Goal: Task Accomplishment & Management: Manage account settings

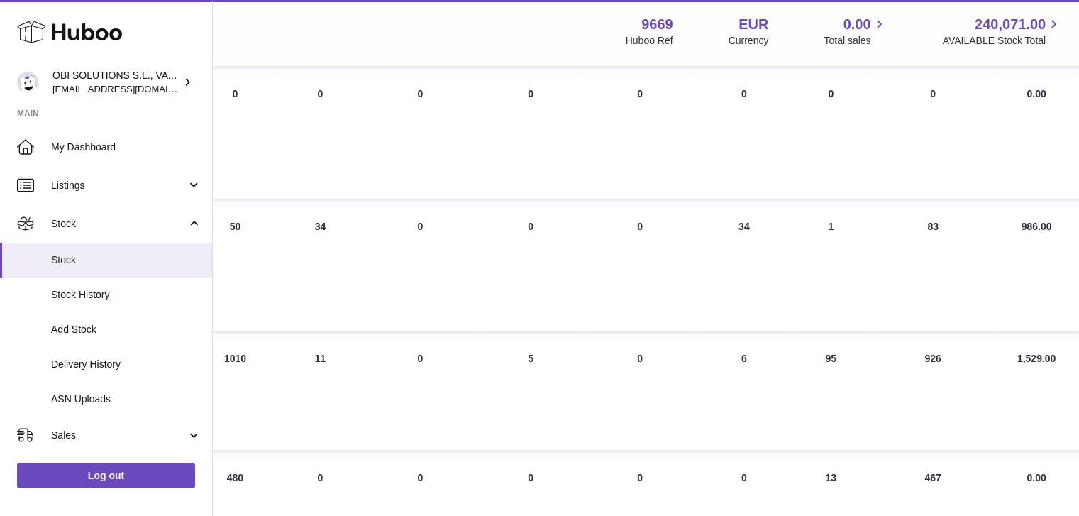
scroll to position [355, 420]
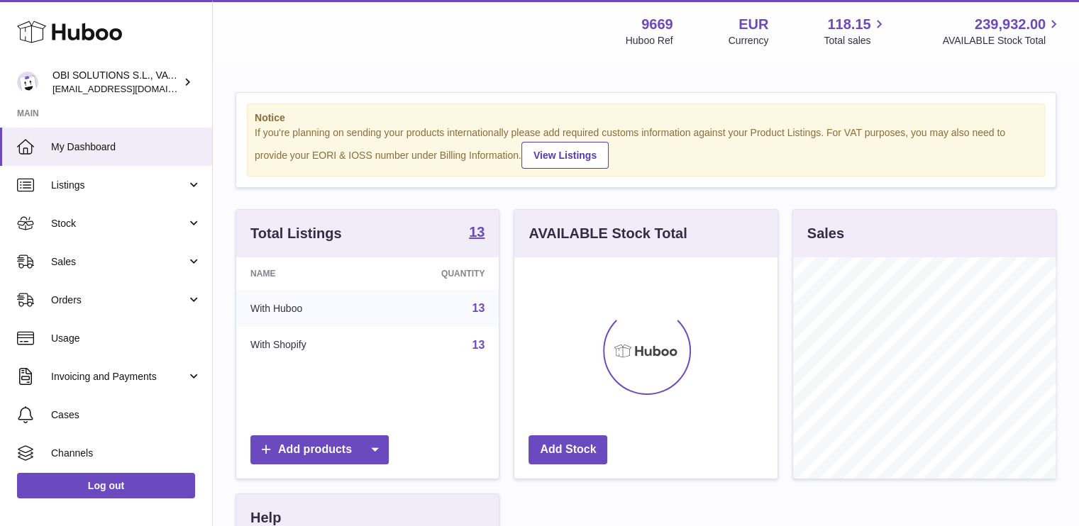
scroll to position [221, 263]
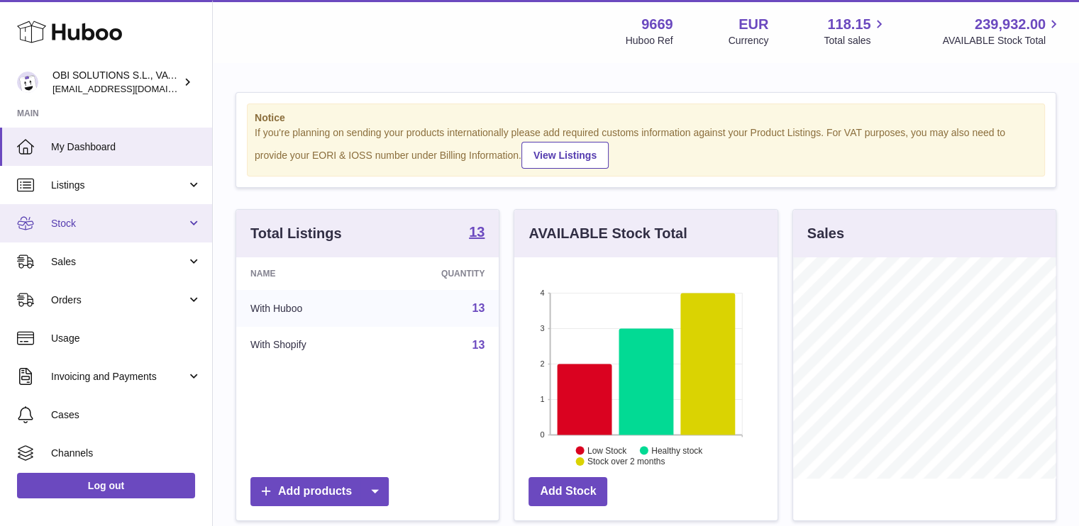
click at [123, 232] on link "Stock" at bounding box center [106, 223] width 212 height 38
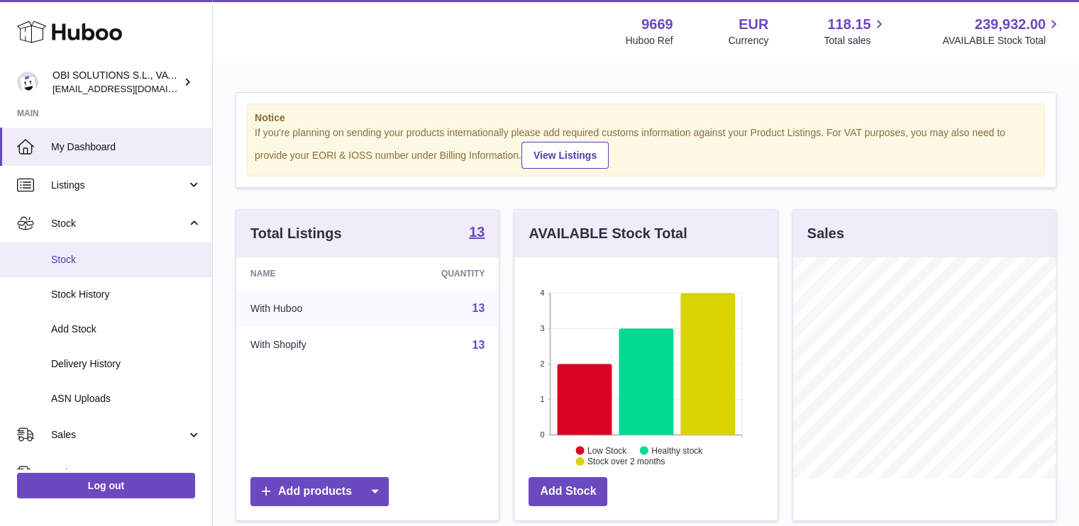
click at [128, 264] on span "Stock" at bounding box center [126, 259] width 150 height 13
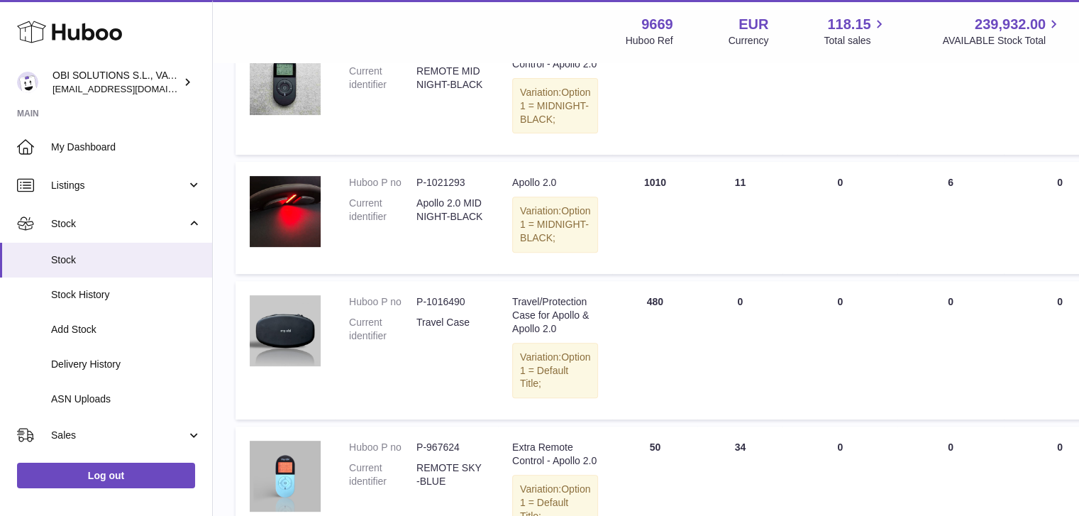
scroll to position [567, 0]
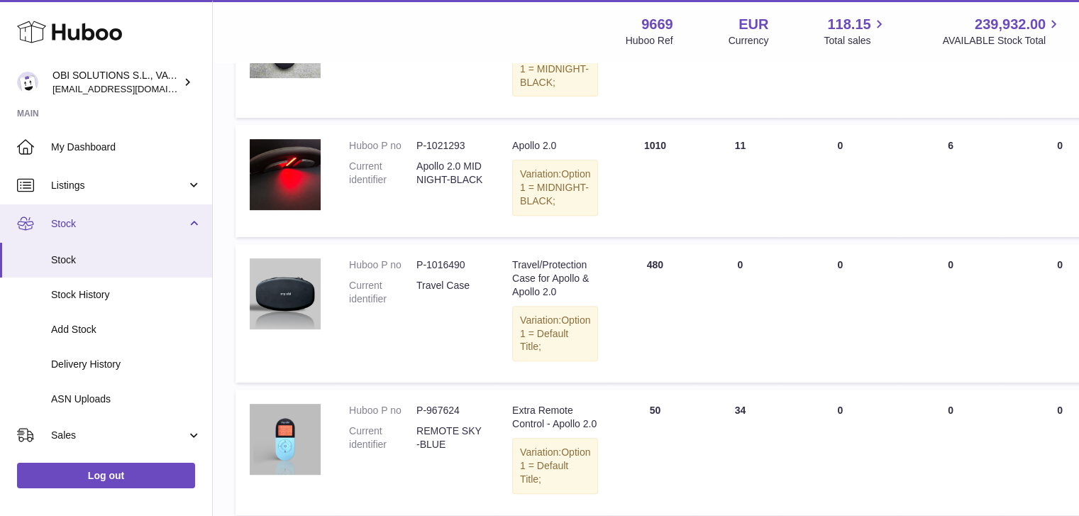
click at [192, 228] on link "Stock" at bounding box center [106, 223] width 212 height 38
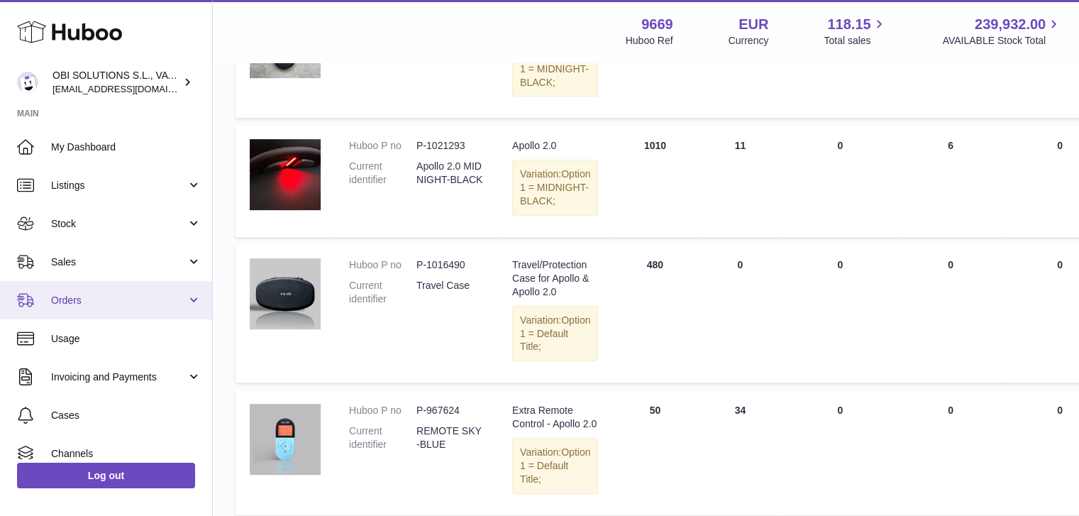
click at [175, 295] on span "Orders" at bounding box center [118, 300] width 135 height 13
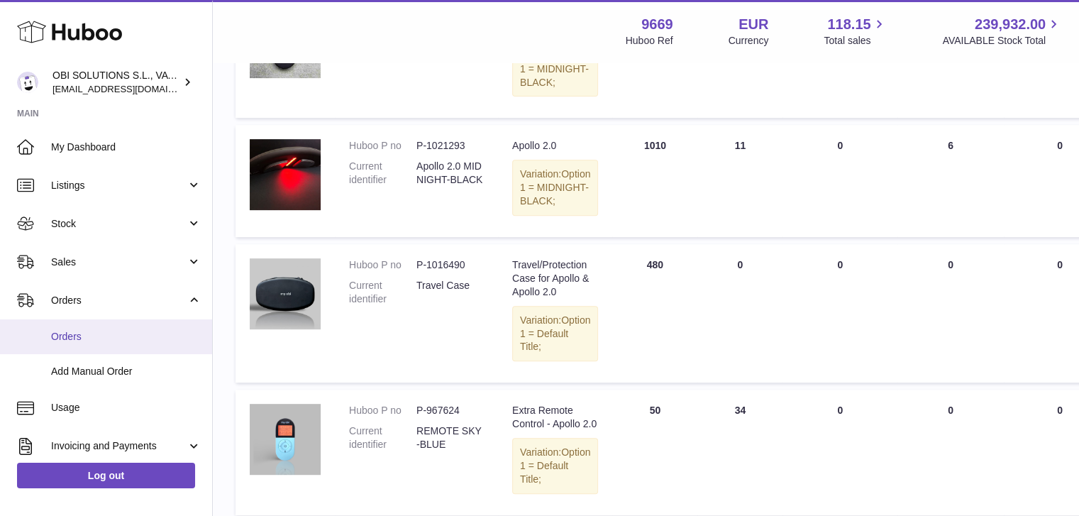
click at [157, 328] on link "Orders" at bounding box center [106, 336] width 212 height 35
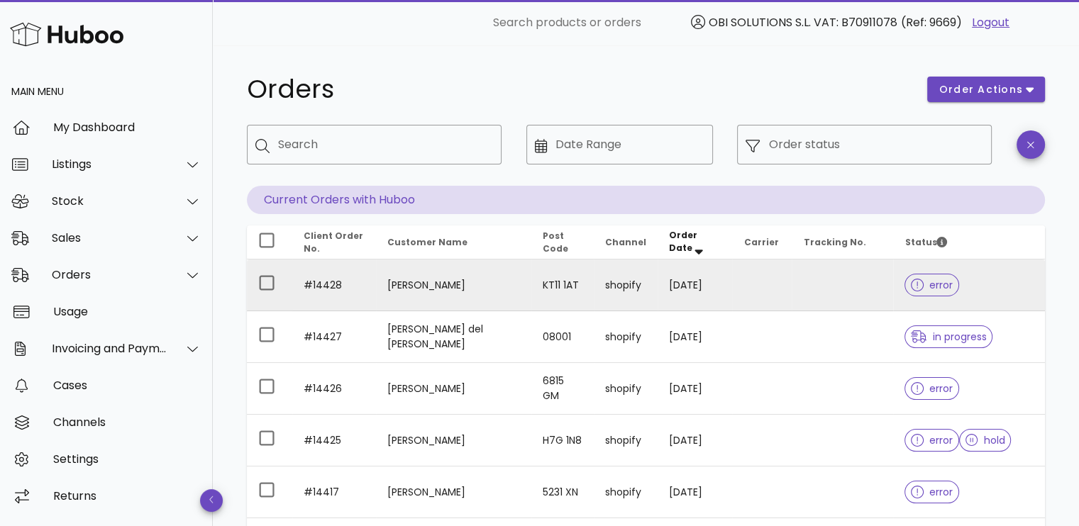
click at [805, 288] on td at bounding box center [842, 286] width 101 height 52
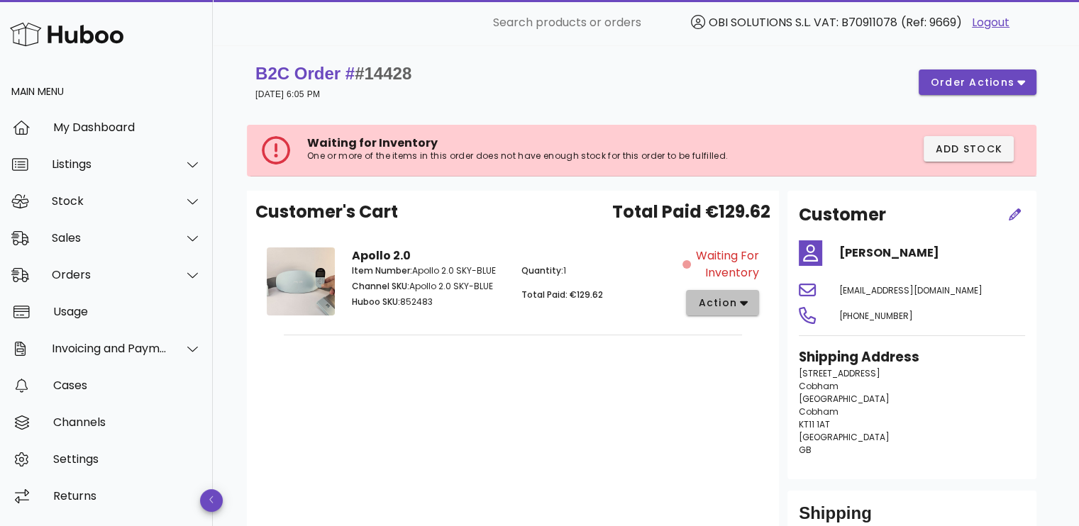
click at [740, 298] on icon "button" at bounding box center [744, 303] width 8 height 13
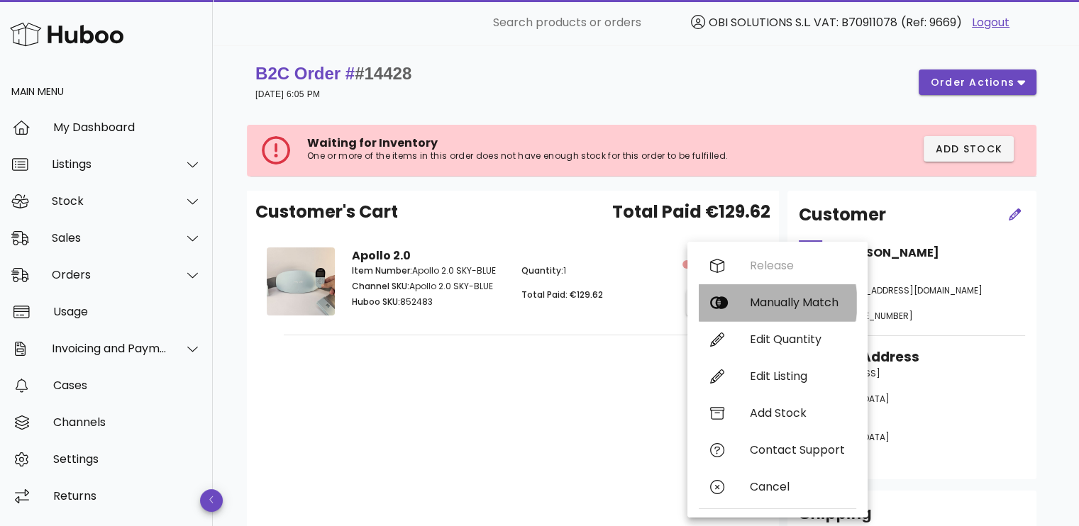
click at [765, 297] on div "Manually Match" at bounding box center [797, 302] width 95 height 13
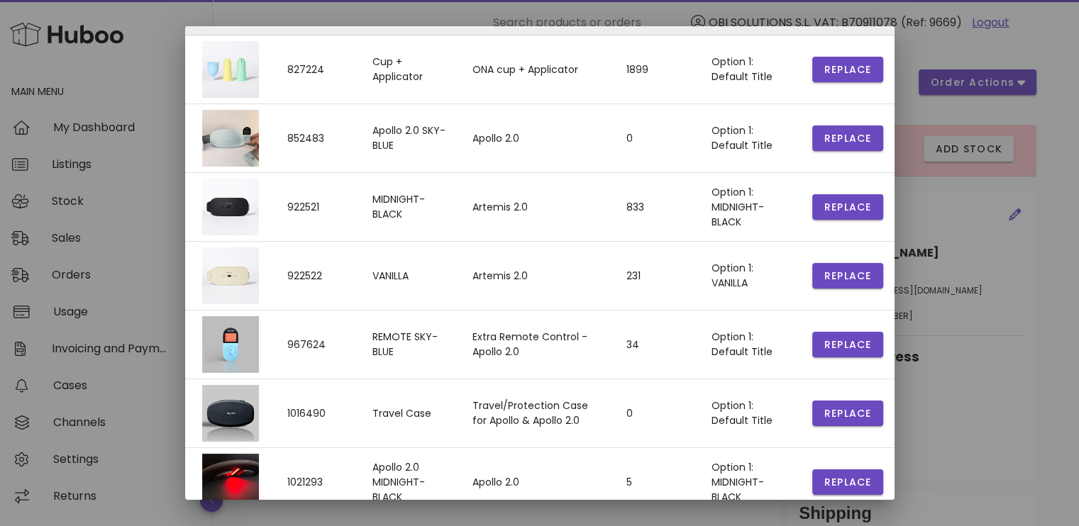
scroll to position [340, 0]
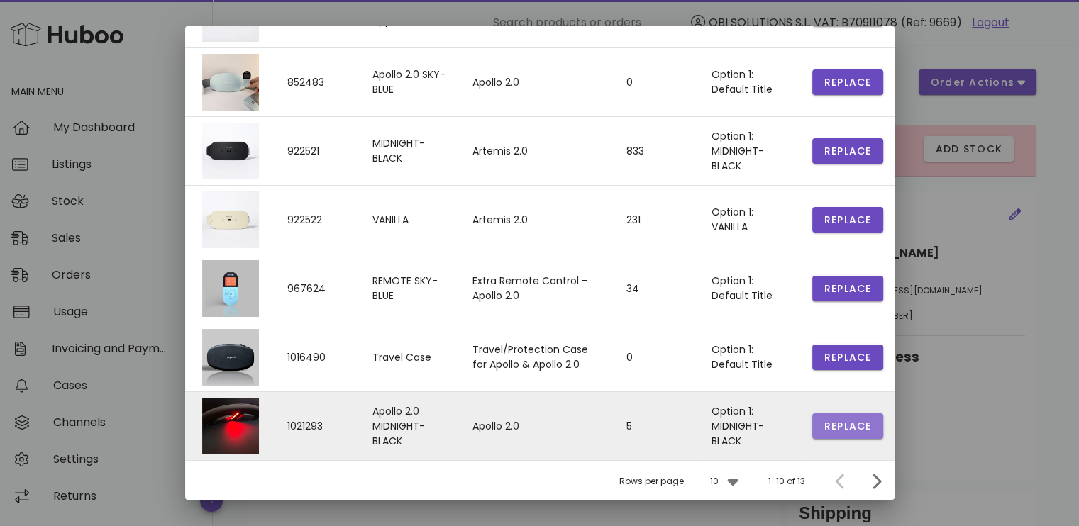
click at [838, 428] on span "Replace" at bounding box center [848, 426] width 48 height 15
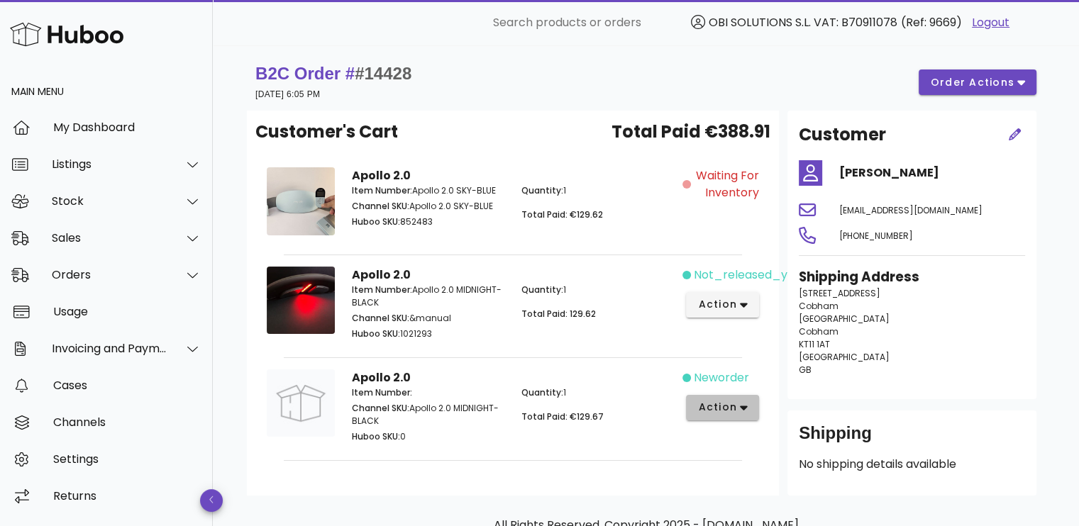
click at [731, 414] on button "action" at bounding box center [722, 408] width 73 height 26
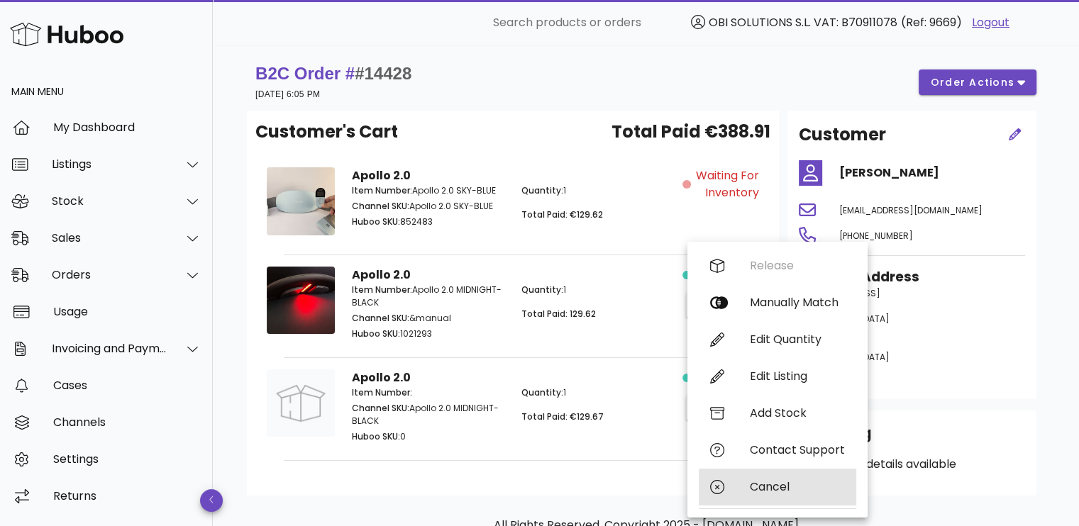
click at [761, 493] on div "Cancel" at bounding box center [797, 486] width 95 height 13
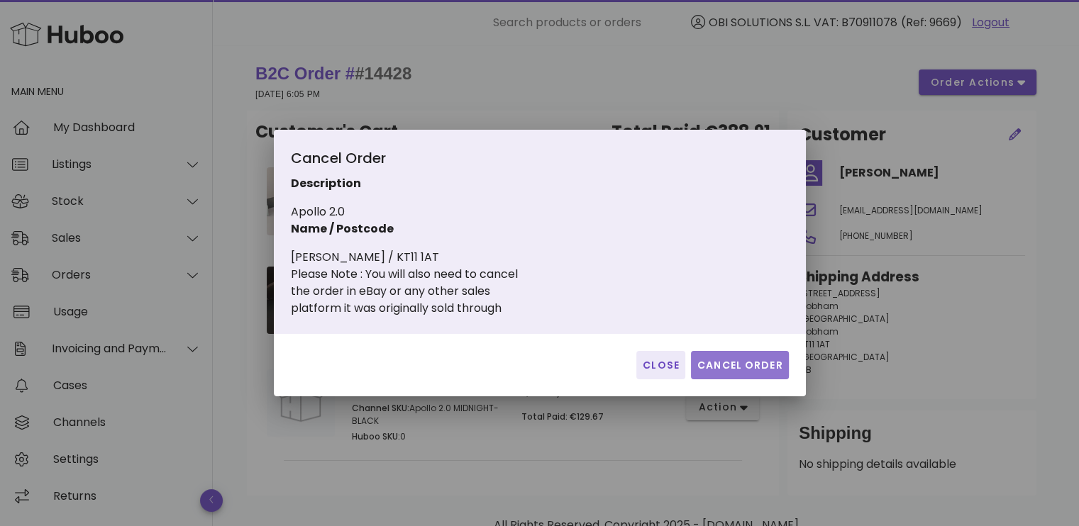
click at [743, 367] on span "Cancel Order" at bounding box center [740, 365] width 87 height 15
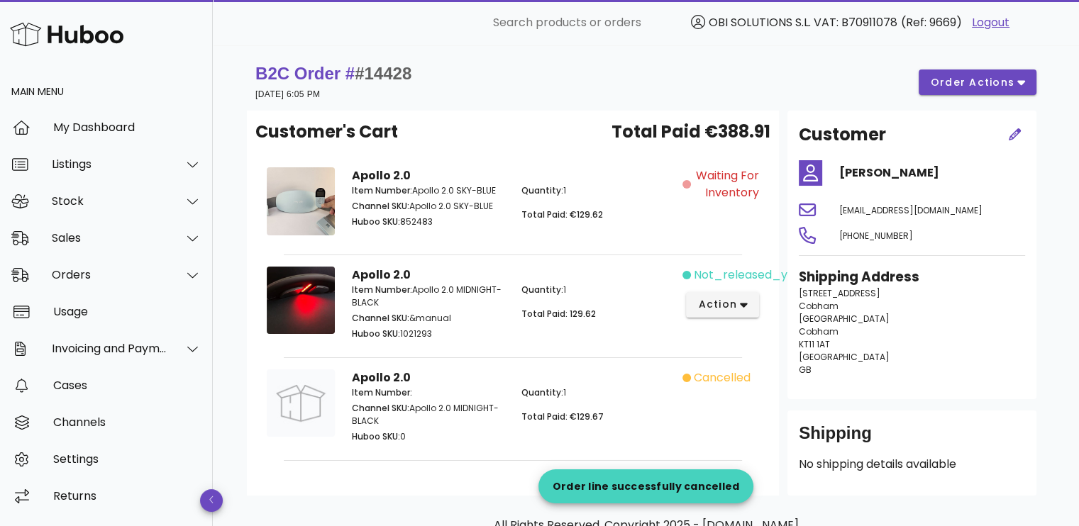
click at [696, 191] on span "Waiting for Inventory" at bounding box center [726, 184] width 65 height 34
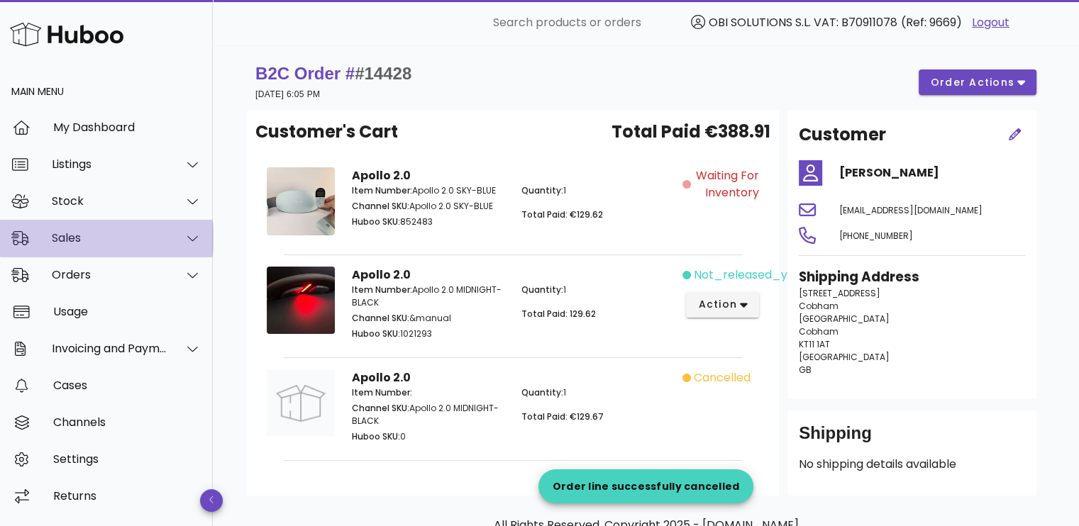
click at [113, 240] on div "Sales" at bounding box center [110, 237] width 116 height 13
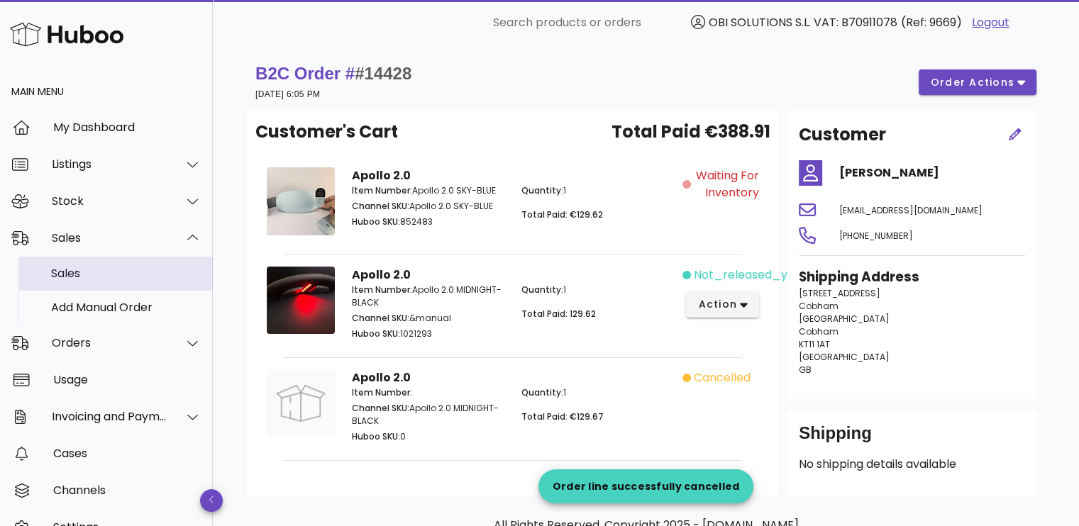
click at [118, 269] on div "Sales" at bounding box center [126, 273] width 150 height 13
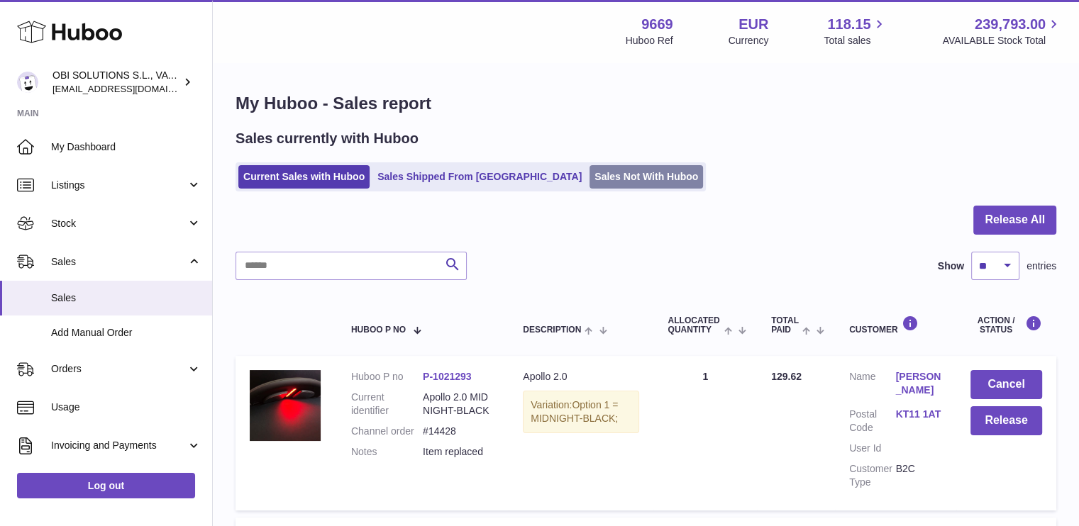
click at [589, 175] on link "Sales Not With Huboo" at bounding box center [645, 176] width 113 height 23
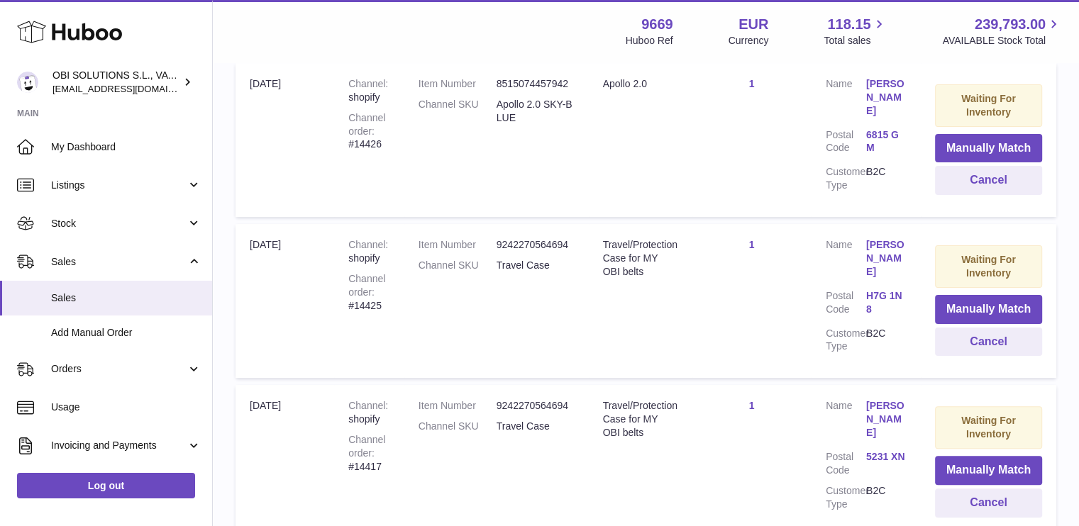
scroll to position [142, 0]
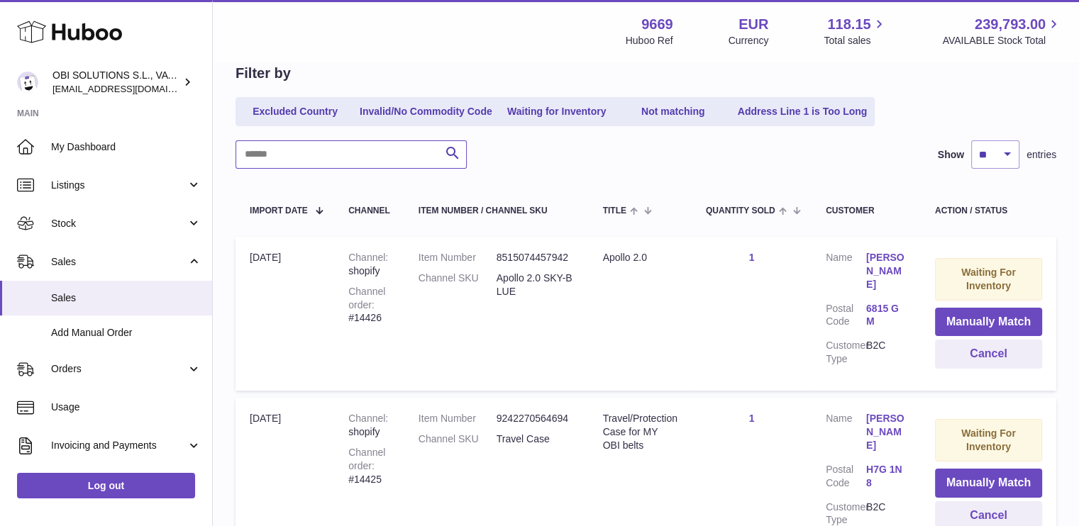
click at [375, 166] on input "text" at bounding box center [351, 154] width 231 height 28
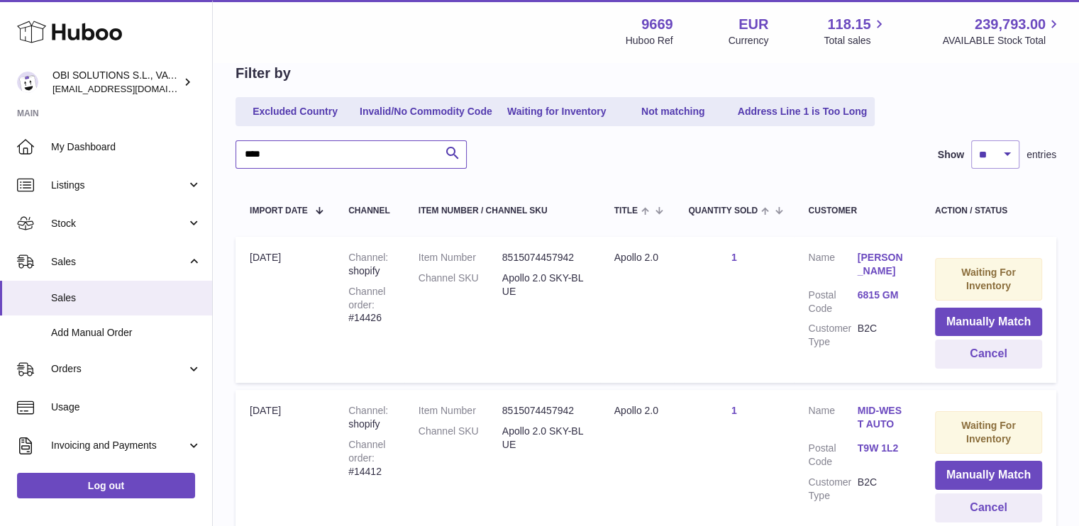
type input "****"
